Goal: Task Accomplishment & Management: Use online tool/utility

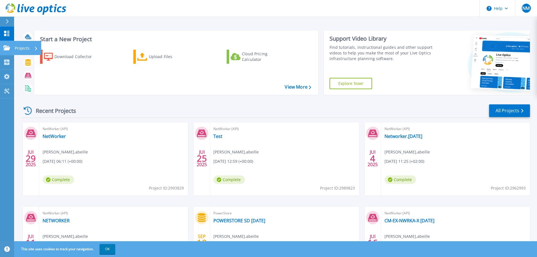
click at [13, 46] on link "Projects Projects" at bounding box center [7, 48] width 14 height 14
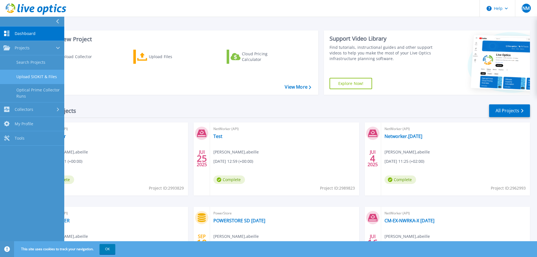
click at [33, 77] on link "Upload SIOKIT & Files" at bounding box center [32, 77] width 64 height 14
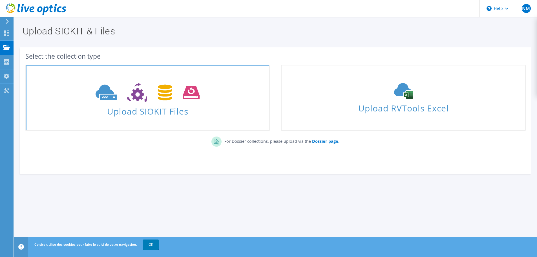
click at [130, 101] on use at bounding box center [148, 92] width 104 height 19
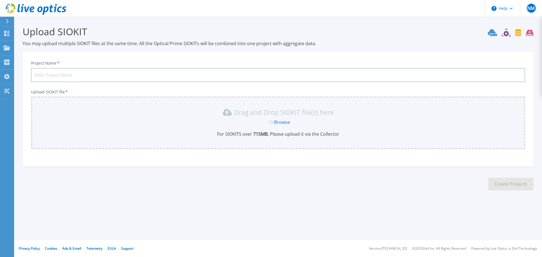
click at [286, 121] on link "Browse" at bounding box center [282, 122] width 16 height 6
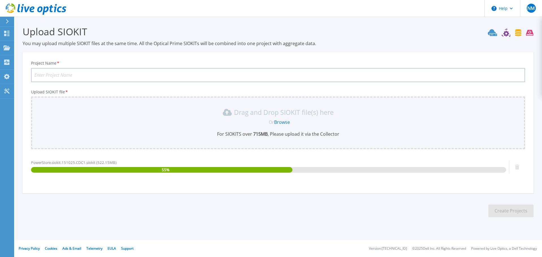
click at [397, 175] on div "PowerStore.siokit.151025.CDC1.siokit (522.15MB) 55 %" at bounding box center [268, 172] width 475 height 24
click at [159, 235] on div "Upload SIOKIT You may upload multiple SIOKIT files at the same time. All the Op…" at bounding box center [271, 126] width 542 height 252
click at [110, 71] on input "Project Name *" at bounding box center [278, 75] width 494 height 14
type input "Powerstore CDC1"
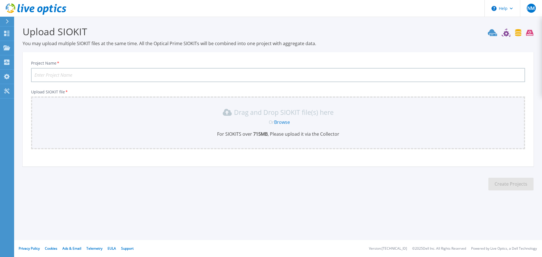
click at [95, 76] on input "Project Name *" at bounding box center [278, 75] width 494 height 14
type input "POWERSTORE ACC1"
click at [284, 124] on link "Browse" at bounding box center [282, 122] width 16 height 6
click at [135, 74] on input "Project Name *" at bounding box center [278, 75] width 494 height 14
type input "POWERSTORE ACC1"
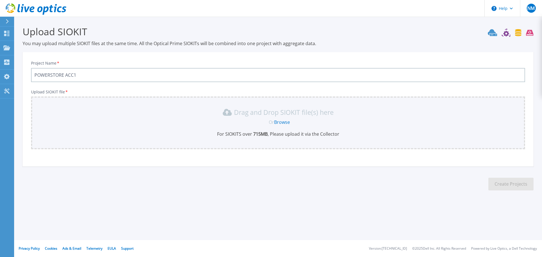
click at [282, 121] on link "Browse" at bounding box center [282, 122] width 16 height 6
